Goal: Find specific fact: Find specific fact

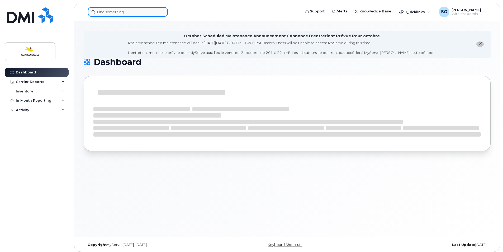
click at [119, 10] on input at bounding box center [128, 12] width 80 height 10
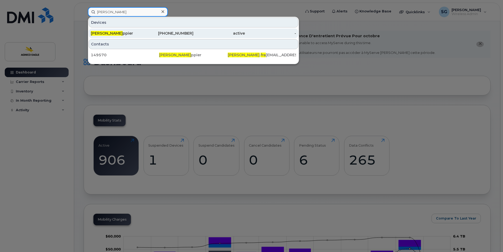
type input "[PERSON_NAME]"
click at [181, 33] on div "[PHONE_NUMBER]" at bounding box center [167, 33] width 51 height 5
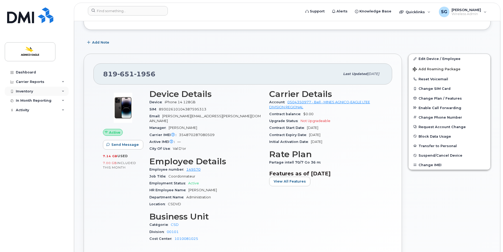
scroll to position [102, 0]
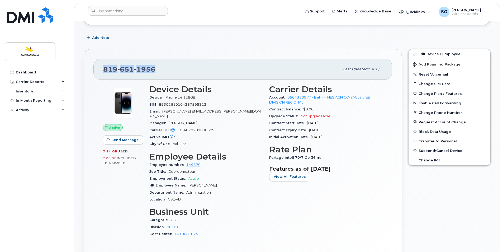
drag, startPoint x: 160, startPoint y: 69, endPoint x: 100, endPoint y: 71, distance: 60.2
click at [100, 71] on div "[PHONE_NUMBER] Last updated [DATE]" at bounding box center [242, 69] width 299 height 21
copy span "[PHONE_NUMBER]"
click at [31, 139] on div "Dashboard Carrier Reports Monthly Billing Roaming Reports Suspended Devices Sus…" at bounding box center [37, 156] width 65 height 176
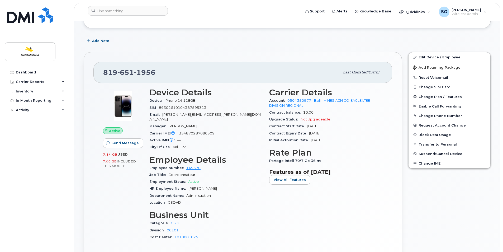
scroll to position [99, 0]
